Goal: Task Accomplishment & Management: Use online tool/utility

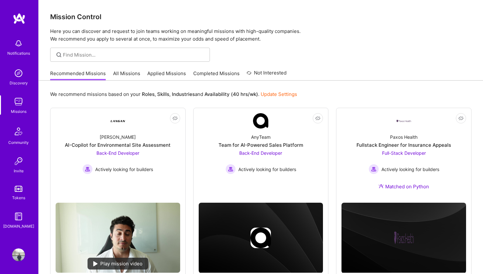
click at [166, 75] on link "Applied Missions" at bounding box center [166, 75] width 39 height 11
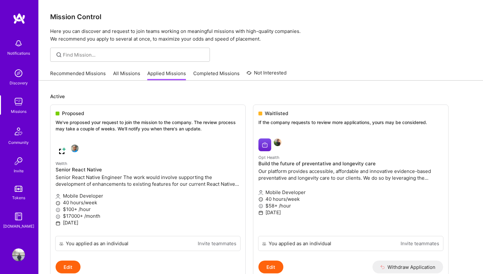
click at [81, 73] on link "Recommended Missions" at bounding box center [78, 75] width 56 height 11
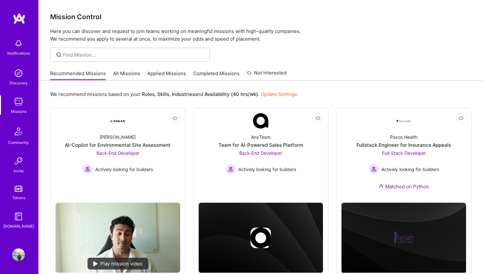
click at [120, 76] on link "All Missions" at bounding box center [126, 75] width 27 height 11
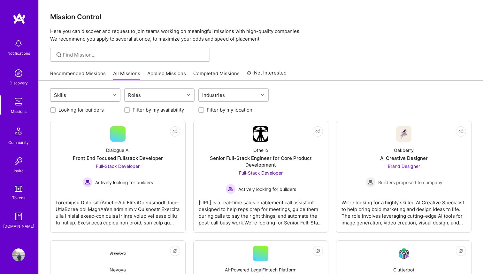
click at [108, 98] on div "Skills" at bounding box center [80, 95] width 60 height 13
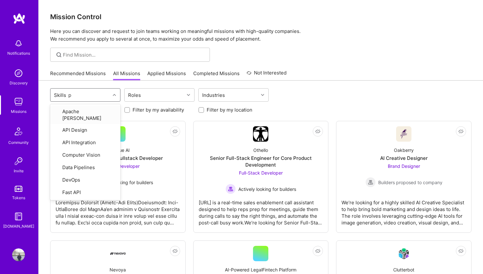
type input "py"
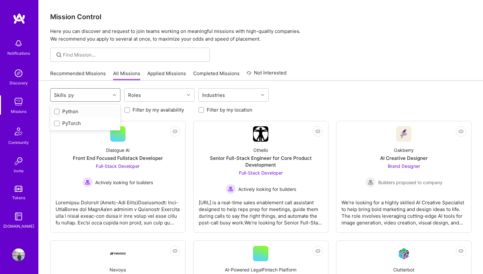
click at [64, 111] on div "Python" at bounding box center [85, 111] width 63 height 7
checkbox input "true"
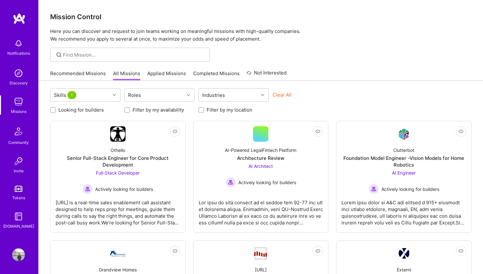
click at [319, 113] on div "Looking for builders Filter by my availability Filter by my location" at bounding box center [260, 108] width 421 height 10
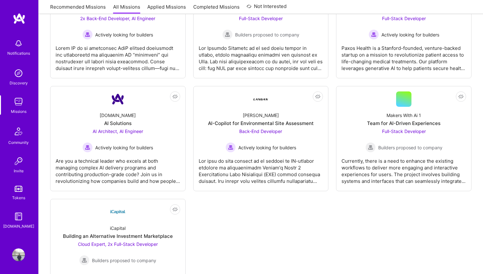
scroll to position [644, 0]
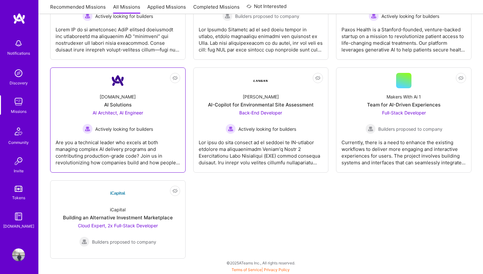
click at [104, 116] on div "AI Architect, AI Engineer Actively looking for builders" at bounding box center [117, 121] width 71 height 25
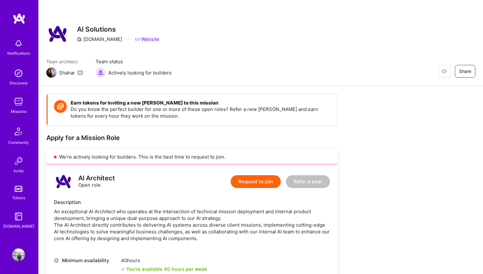
click at [18, 101] on img at bounding box center [18, 101] width 13 height 13
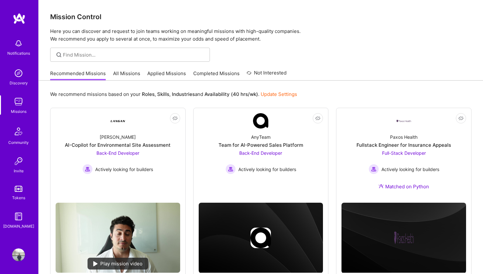
click at [127, 73] on link "All Missions" at bounding box center [126, 75] width 27 height 11
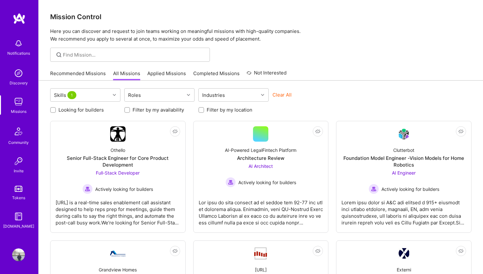
click at [20, 42] on img at bounding box center [18, 43] width 13 height 13
click at [12, 23] on link at bounding box center [19, 19] width 38 height 12
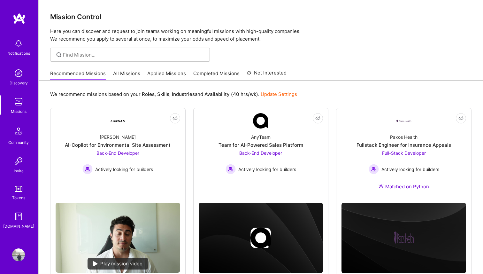
click at [10, 28] on div "Notifications Discovery Missions Community Invite Tokens [DOMAIN_NAME]" at bounding box center [19, 126] width 38 height 227
